Goal: Information Seeking & Learning: Learn about a topic

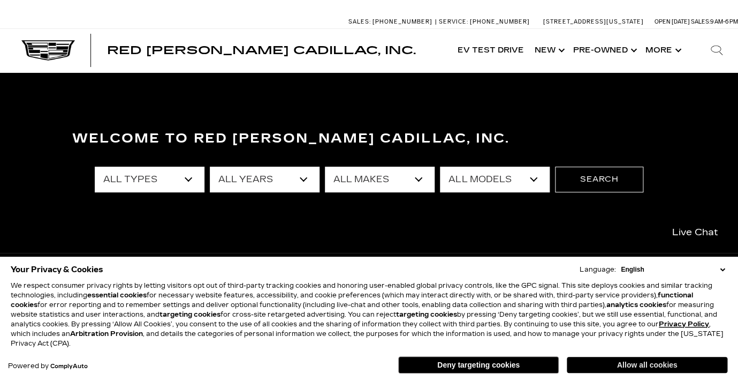
click at [612, 365] on button "Allow all cookies" at bounding box center [647, 365] width 161 height 16
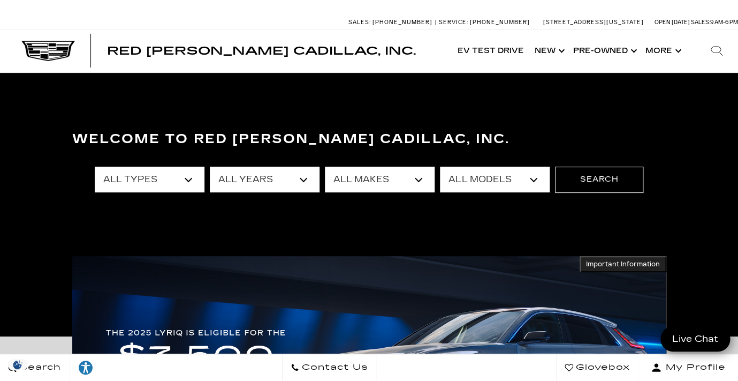
click at [325, 167] on select "All Makes Audi BMW Buick Cadillac Chevrolet Dodge Ford Honda Jeep Land Rover Le…" at bounding box center [380, 180] width 110 height 26
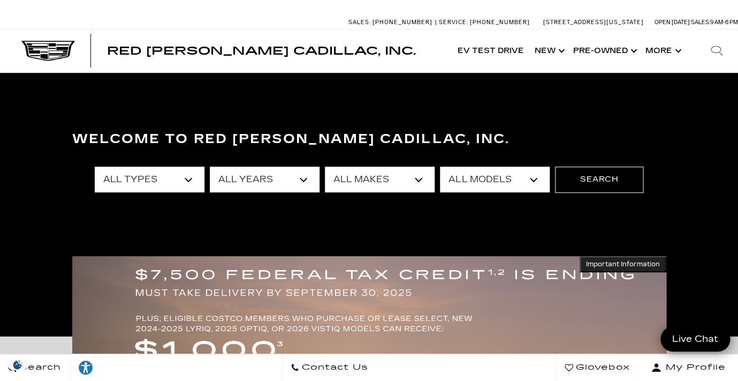
select select "Cadillac"
click option "Cadillac" at bounding box center [0, 0] width 0 height 0
select select "VISTIQ"
click option "VISTIQ" at bounding box center [0, 0] width 0 height 0
click at [597, 184] on button "Search" at bounding box center [599, 180] width 88 height 26
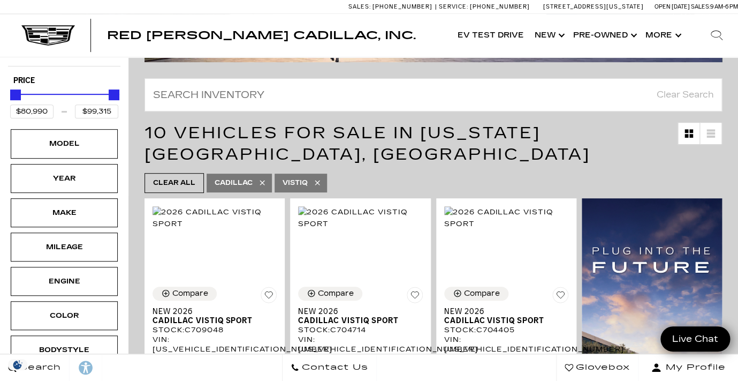
scroll to position [215, 0]
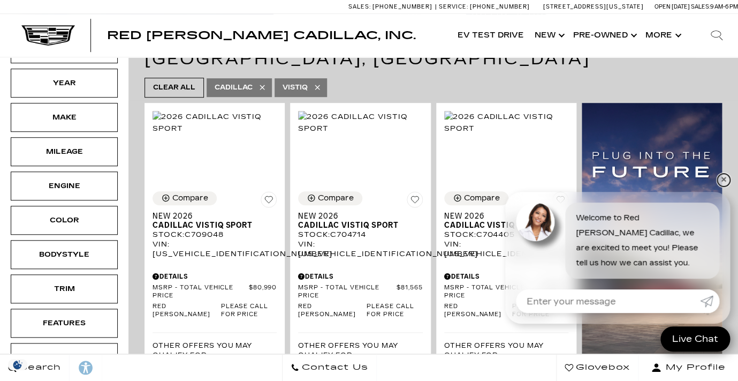
click at [723, 184] on link "✕" at bounding box center [723, 179] width 13 height 13
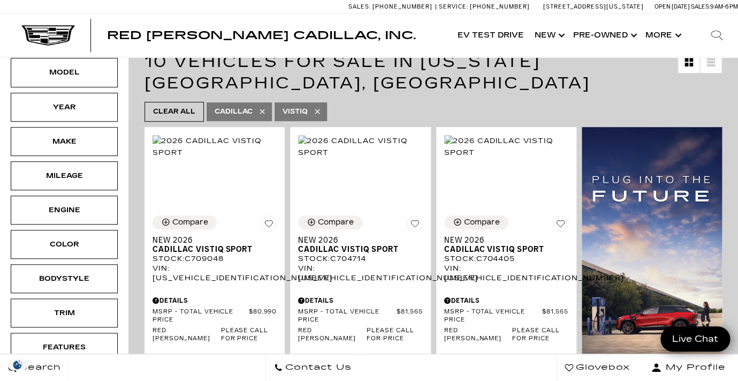
scroll to position [211, 0]
